Goal: Check status

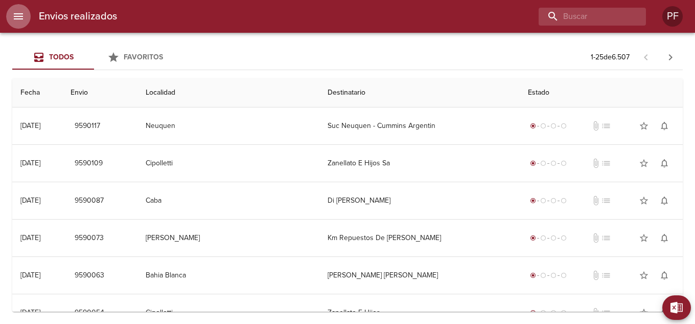
click at [12, 16] on icon "menu" at bounding box center [18, 16] width 12 height 12
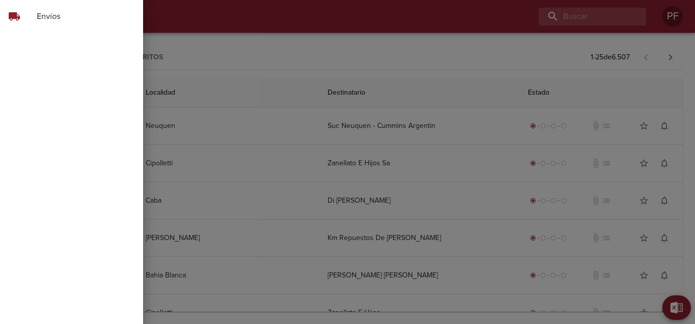
click at [194, 7] on div at bounding box center [347, 162] width 695 height 324
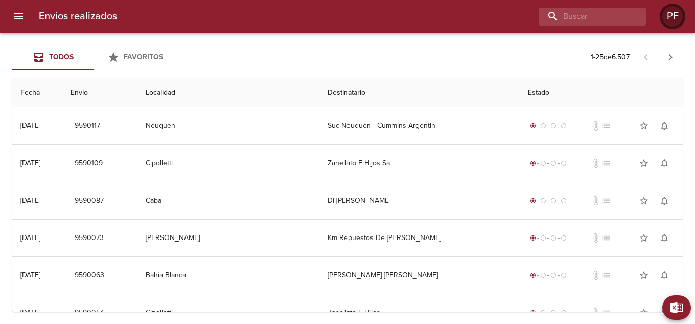
click at [678, 15] on div "PF" at bounding box center [673, 16] width 20 height 20
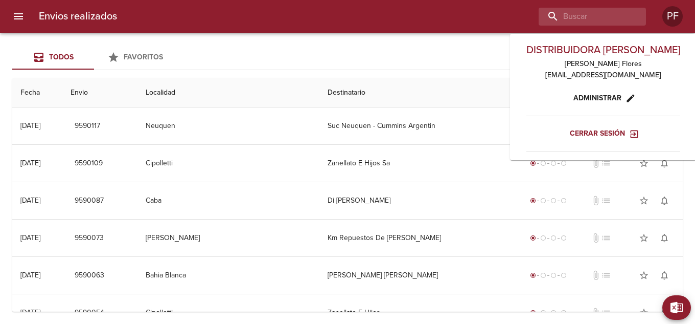
click at [484, 43] on div "Todos Favoritos 1 - 25 de 6.507 Fecha Envio Localidad Destinatario Estado 12/09…" at bounding box center [347, 178] width 695 height 291
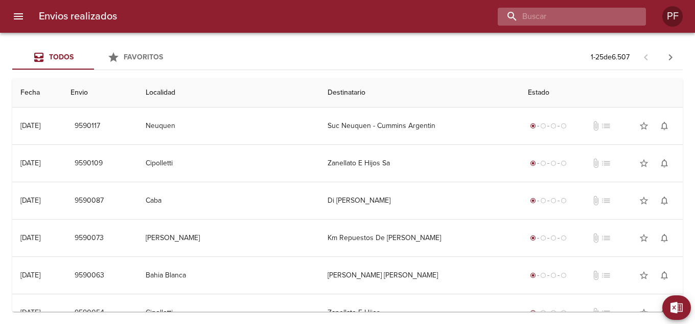
paste input "128023048"
click at [562, 12] on input "128023048" at bounding box center [563, 17] width 131 height 18
type input "128023048"
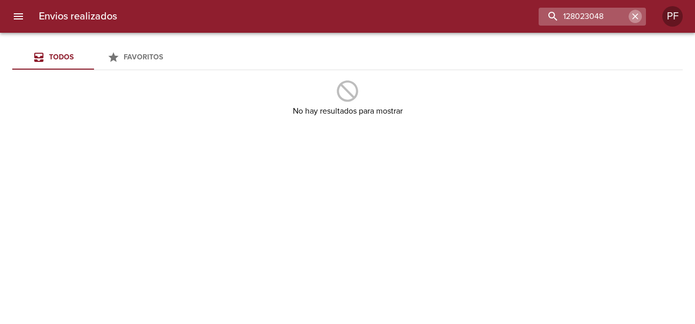
click at [638, 20] on icon "button" at bounding box center [635, 16] width 10 height 10
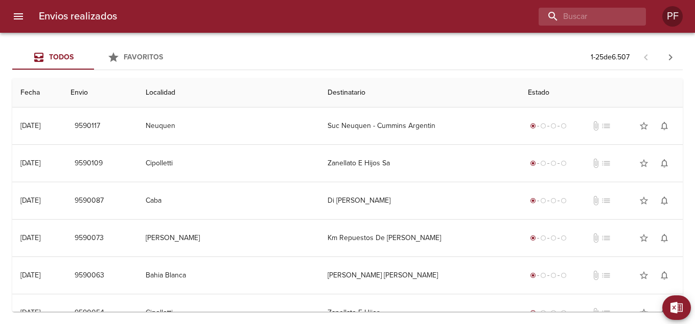
click at [253, 31] on div "Envios realizados PF" at bounding box center [347, 16] width 695 height 33
click at [253, 49] on div "Todos Favoritos 1 - 25 de 6.507" at bounding box center [347, 57] width 671 height 25
click at [565, 24] on input "buscar" at bounding box center [563, 17] width 131 height 18
type input "vanina"
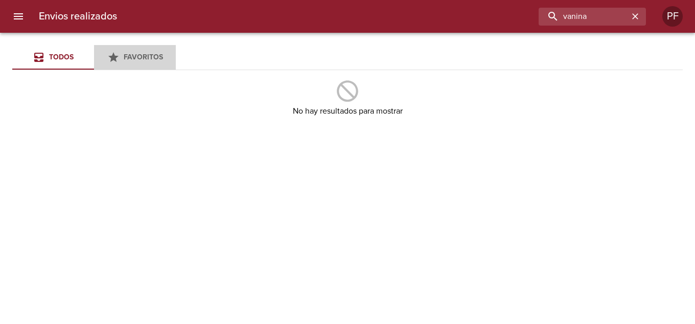
click at [159, 59] on span "Favoritos" at bounding box center [143, 57] width 39 height 9
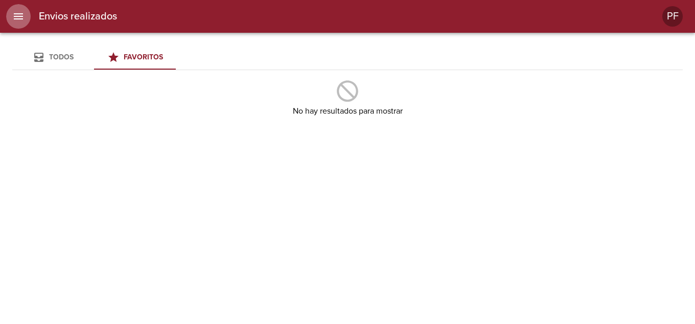
click at [24, 20] on icon "menu" at bounding box center [18, 16] width 12 height 12
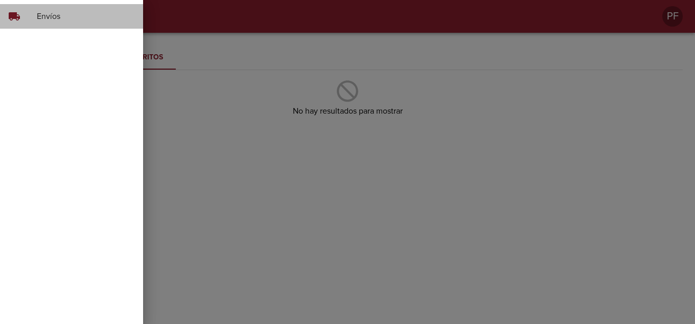
click at [46, 7] on div "local_shipping Envíos" at bounding box center [71, 16] width 143 height 25
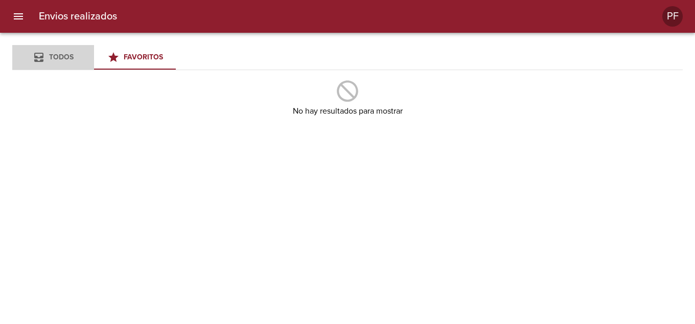
click at [49, 56] on span "Todos" at bounding box center [61, 57] width 25 height 9
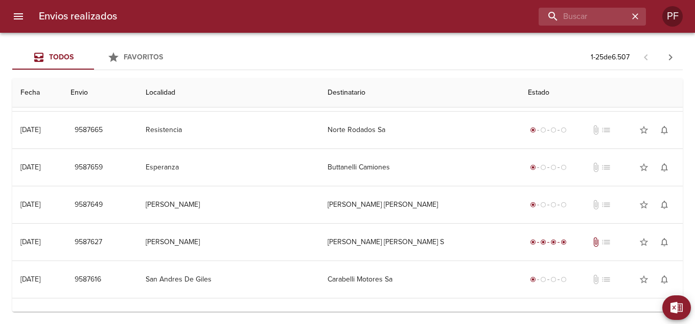
scroll to position [729, 0]
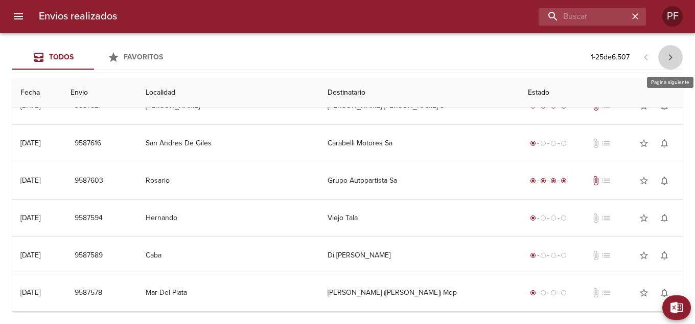
click at [673, 55] on icon "button" at bounding box center [671, 57] width 12 height 12
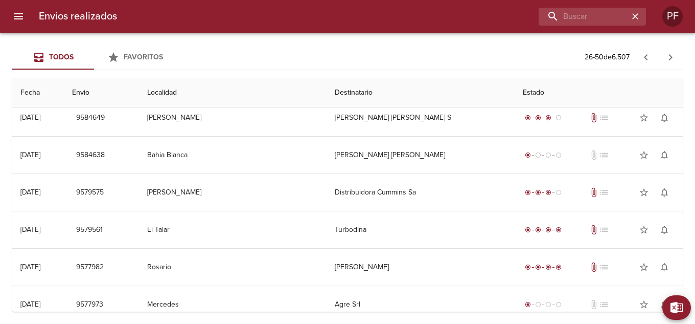
scroll to position [382, 0]
click at [637, 16] on icon "button" at bounding box center [635, 16] width 10 height 10
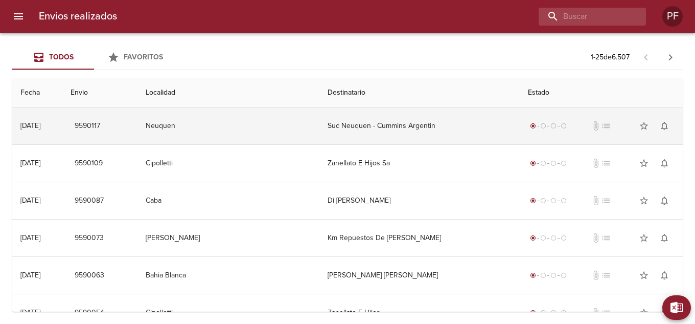
click at [369, 128] on td "Suc Neuquen - Cummins Argentin" at bounding box center [420, 125] width 200 height 37
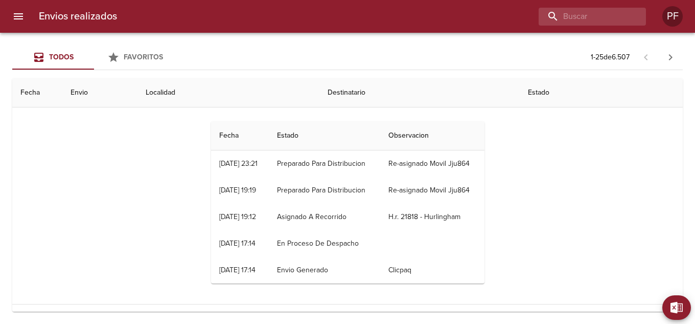
scroll to position [116, 0]
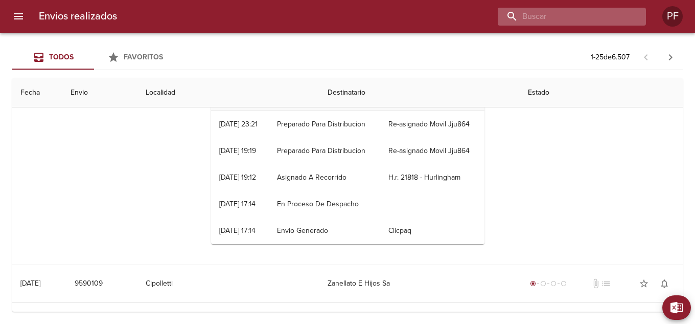
click at [597, 14] on input "buscar" at bounding box center [563, 17] width 131 height 18
type input "vaninva"
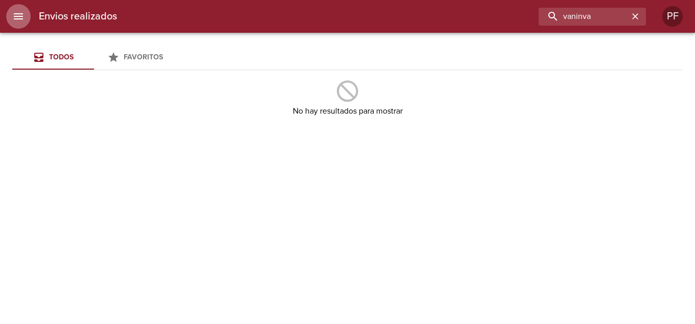
click at [15, 24] on button "menu" at bounding box center [18, 16] width 25 height 25
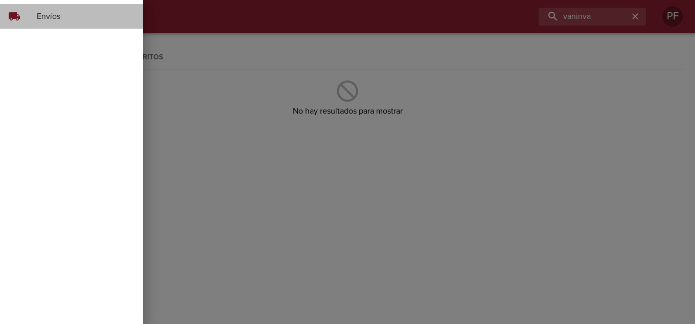
click at [78, 18] on span "Envíos" at bounding box center [86, 16] width 98 height 12
